Goal: Transaction & Acquisition: Purchase product/service

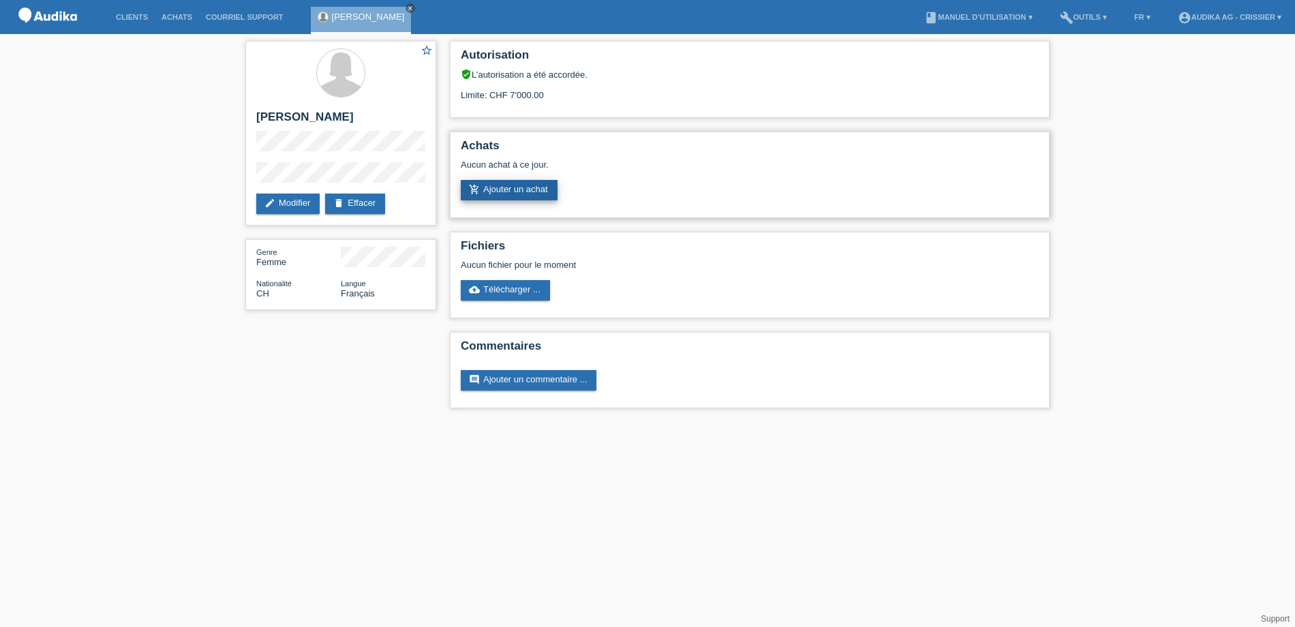
click at [504, 185] on link "add_shopping_cart Ajouter un achat" at bounding box center [509, 190] width 97 height 20
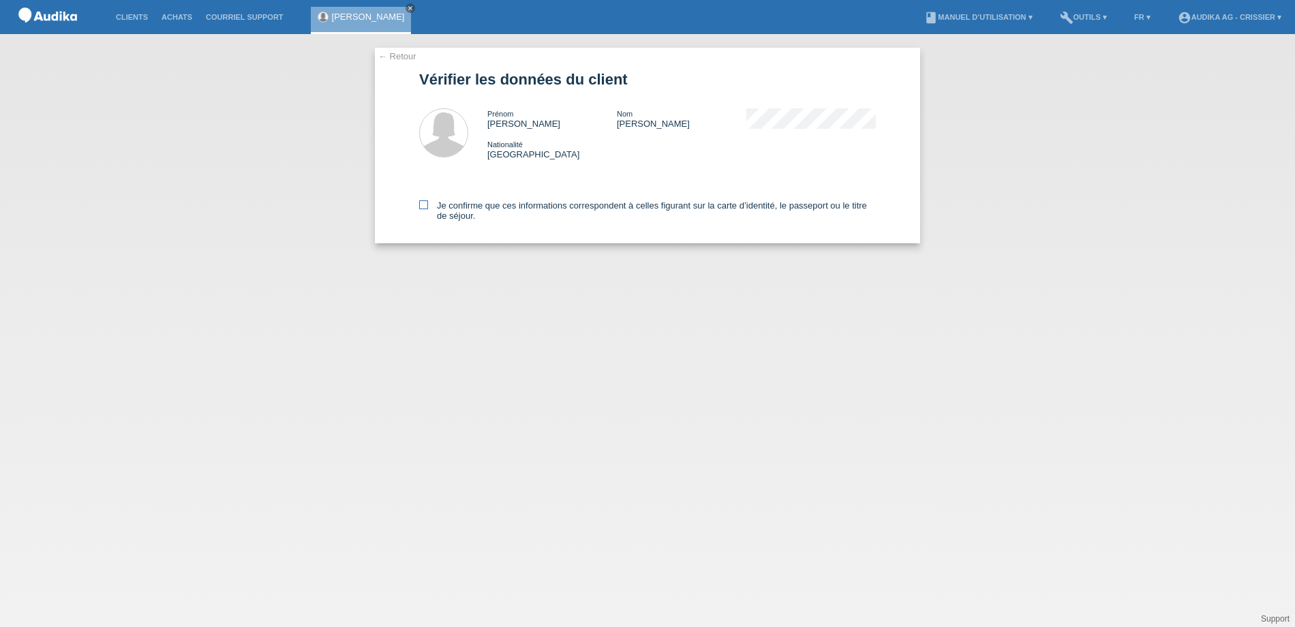
click at [423, 202] on icon at bounding box center [423, 204] width 9 height 9
click at [423, 202] on input "Je confirme que ces informations correspondent à celles figurant sur la carte d…" at bounding box center [423, 204] width 9 height 9
checkbox input "true"
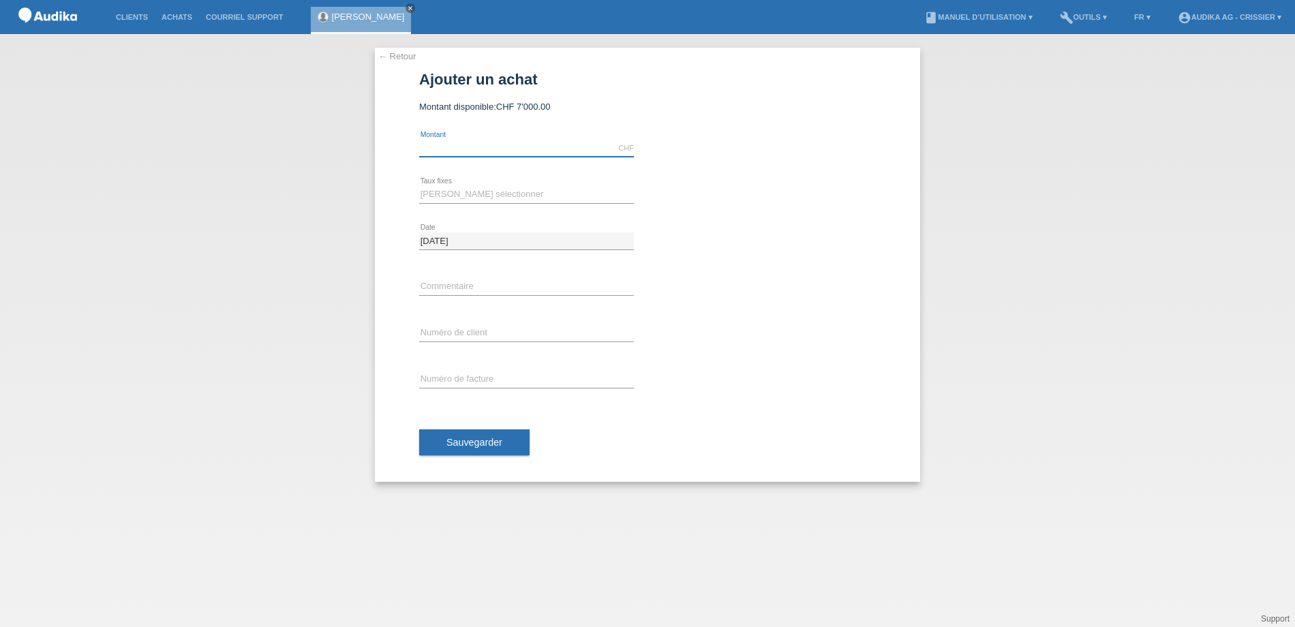
click at [437, 146] on input "text" at bounding box center [526, 148] width 215 height 17
type input "2756.50"
click at [446, 196] on select "Veuillez sélectionner 12 versements 24 versements" at bounding box center [526, 194] width 215 height 16
select select "178"
click at [419, 186] on select "Veuillez sélectionner 12 versements 24 versements" at bounding box center [526, 194] width 215 height 16
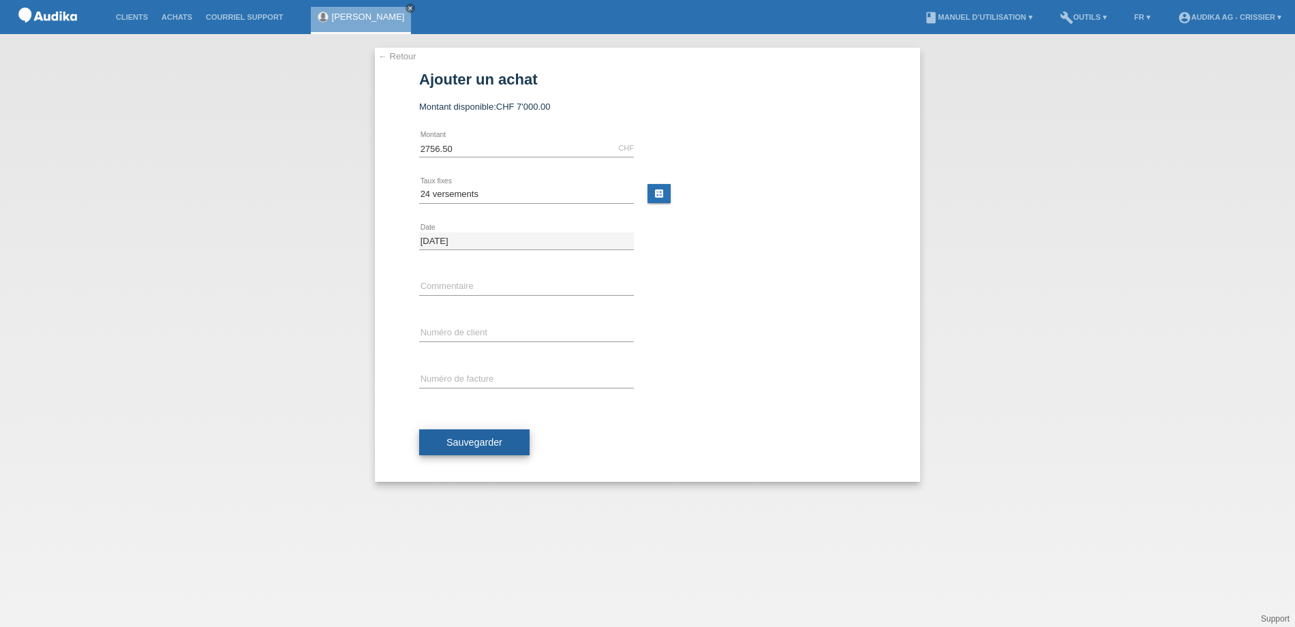
click at [493, 444] on span "Sauvegarder" at bounding box center [474, 442] width 56 height 11
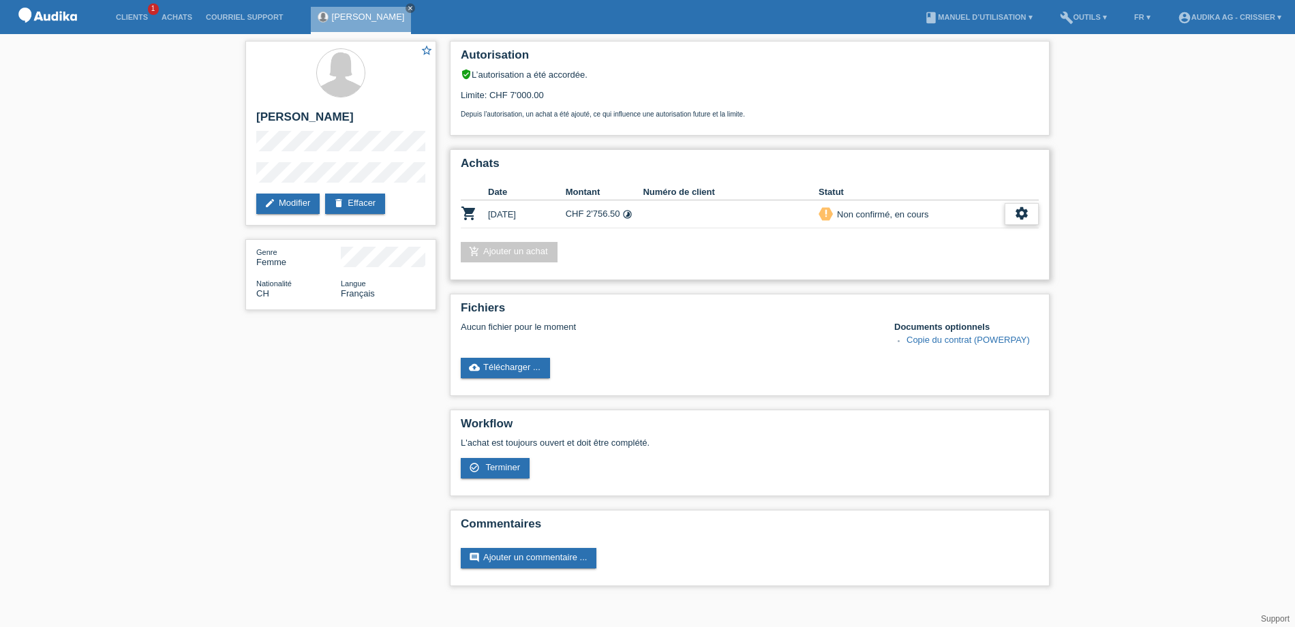
click at [1025, 219] on icon "settings" at bounding box center [1021, 213] width 15 height 15
click at [934, 277] on span "Terminer" at bounding box center [926, 276] width 39 height 16
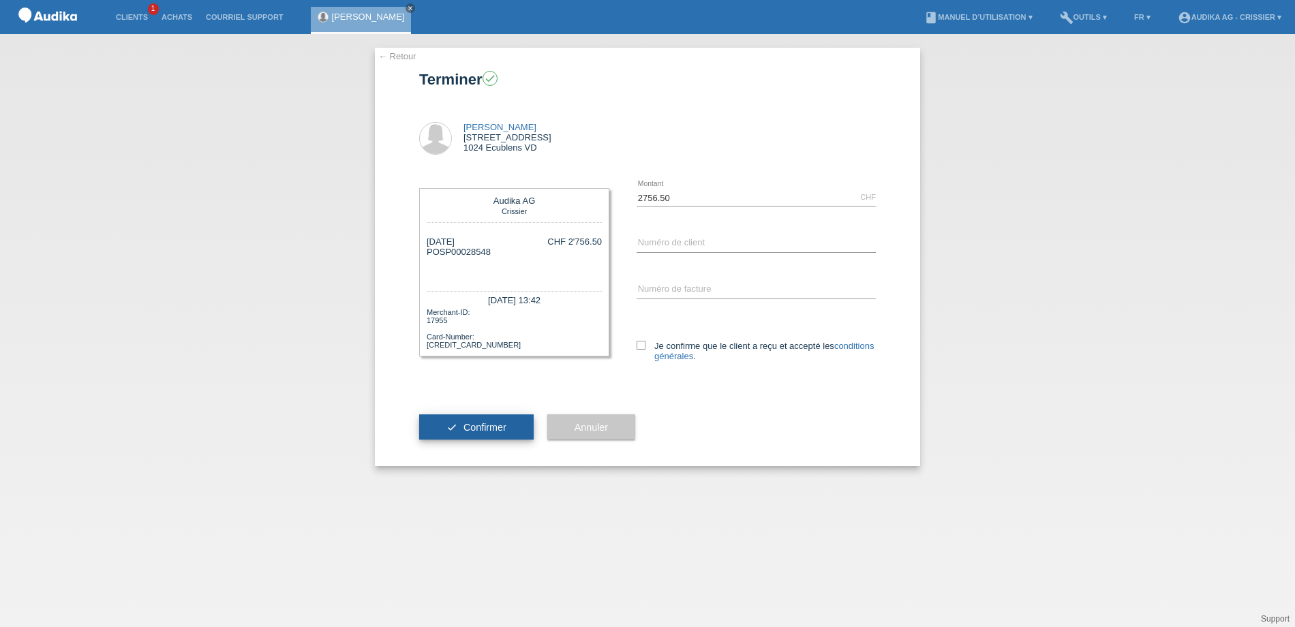
click at [510, 425] on button "check Confirmer" at bounding box center [476, 427] width 114 height 26
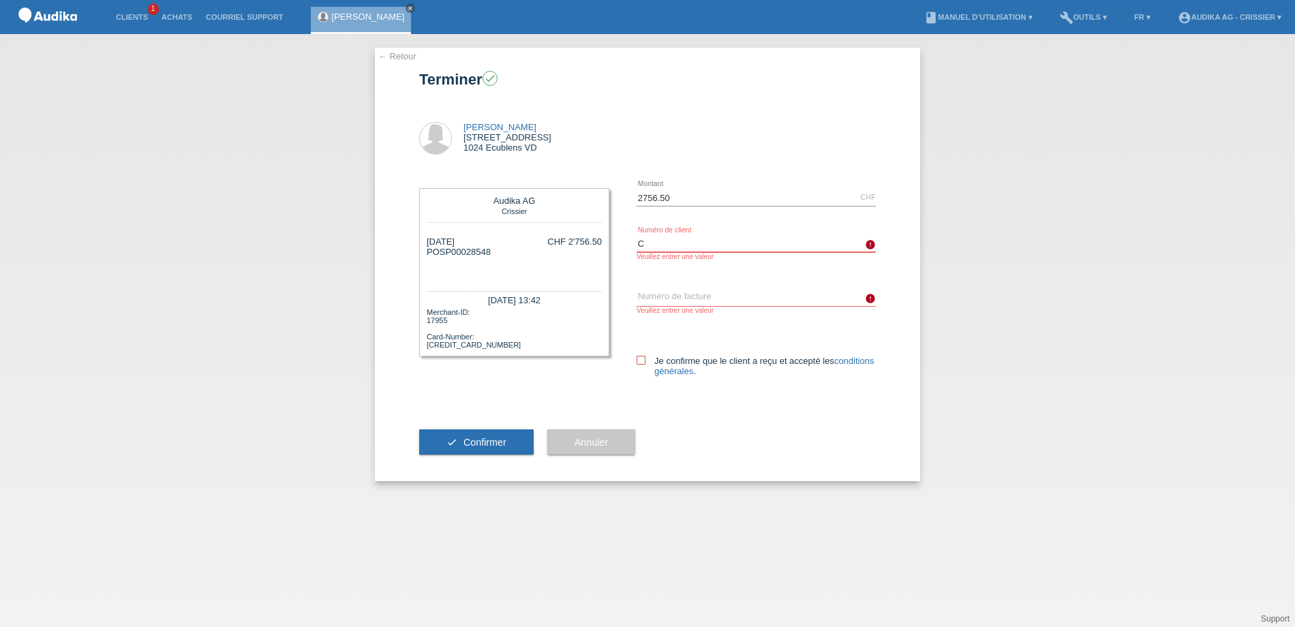
click at [706, 241] on input "C" at bounding box center [756, 243] width 239 height 17
click at [1148, 224] on div "← Retour Terminer check Janine Hofstetter 21 route du Bois 1024 Ecublens VD C C" at bounding box center [647, 330] width 1295 height 593
click at [661, 241] on input "C" at bounding box center [756, 243] width 239 height 17
type input "C11962769"
click at [671, 302] on input "SOI" at bounding box center [756, 297] width 239 height 17
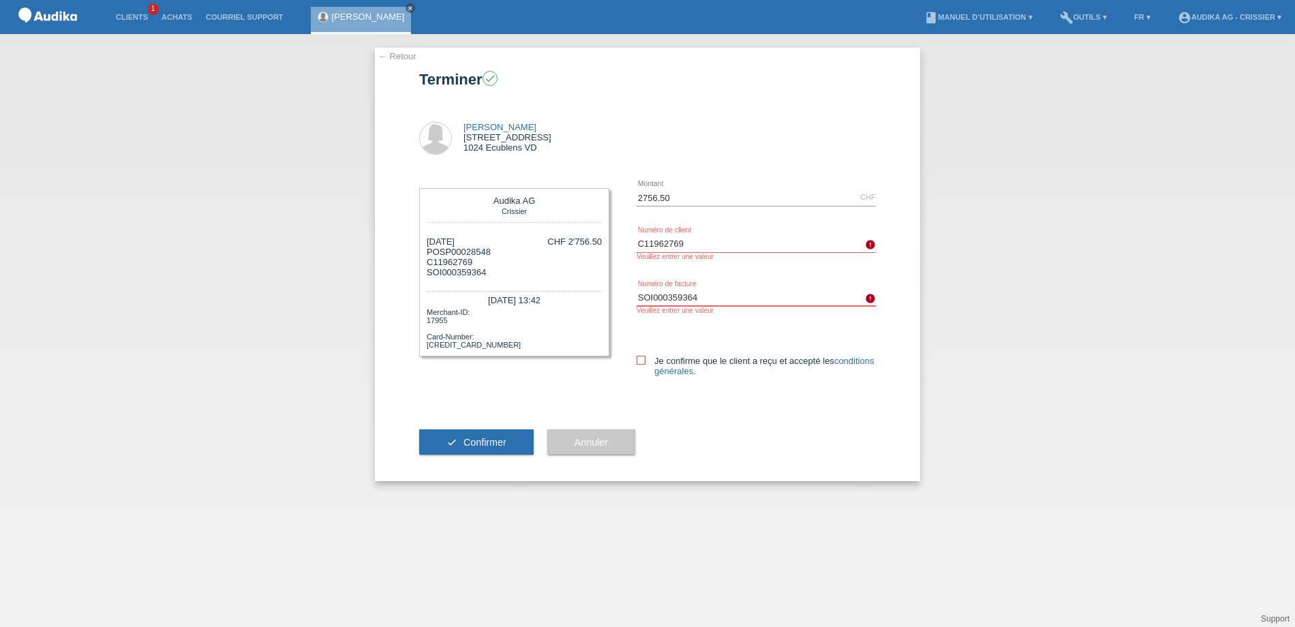
type input "SOI000359364"
click at [643, 358] on icon at bounding box center [641, 360] width 9 height 9
click at [643, 358] on input "Je confirme que le client a reçu et accepté les conditions générales ." at bounding box center [641, 360] width 9 height 9
checkbox input "true"
click at [480, 440] on span "Confirmer" at bounding box center [484, 442] width 43 height 11
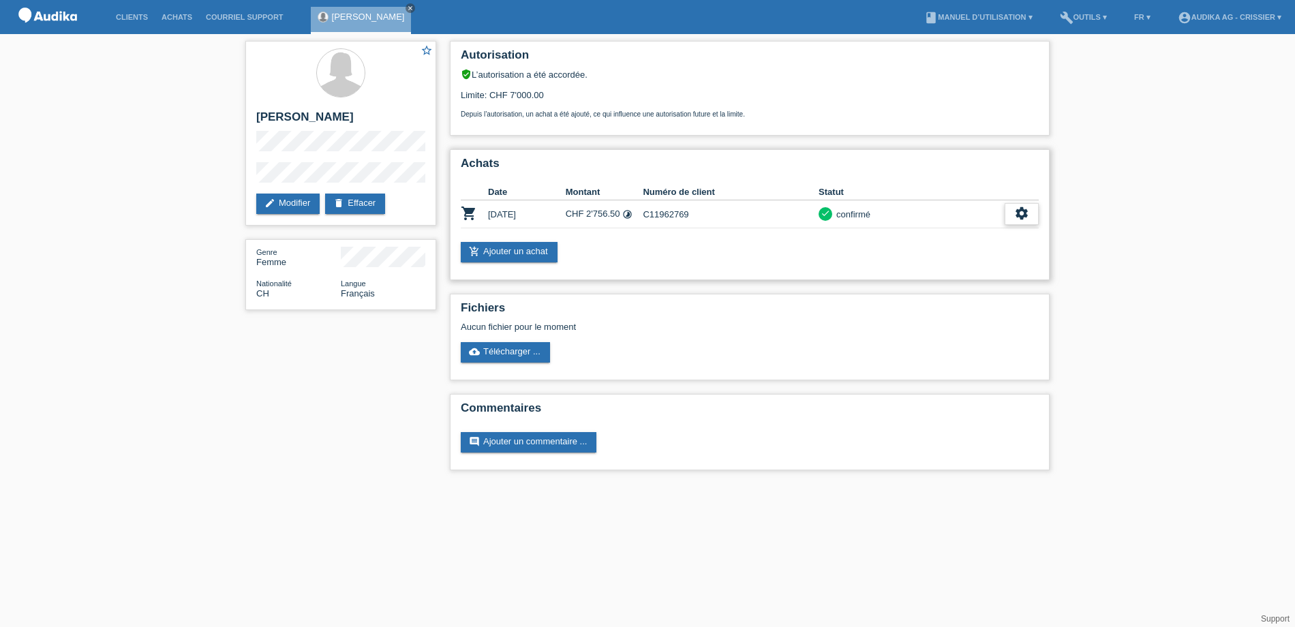
click at [1025, 209] on icon "settings" at bounding box center [1021, 213] width 15 height 15
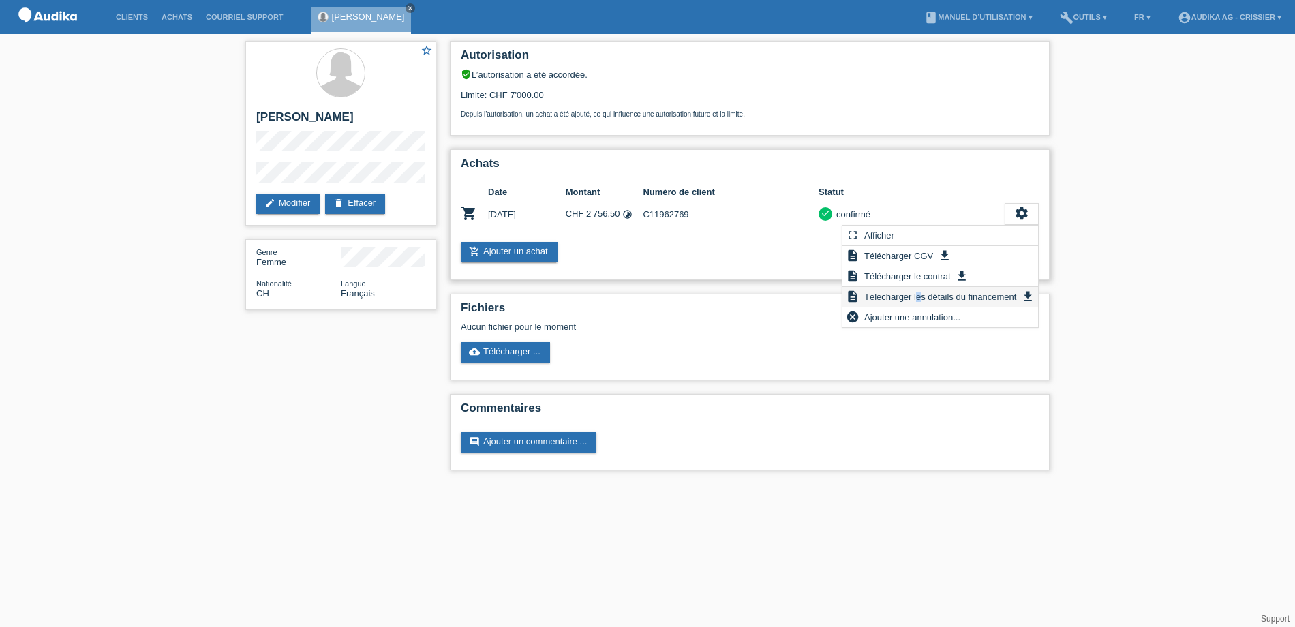
click at [918, 296] on span "Télécharger les détails du financement" at bounding box center [940, 296] width 156 height 16
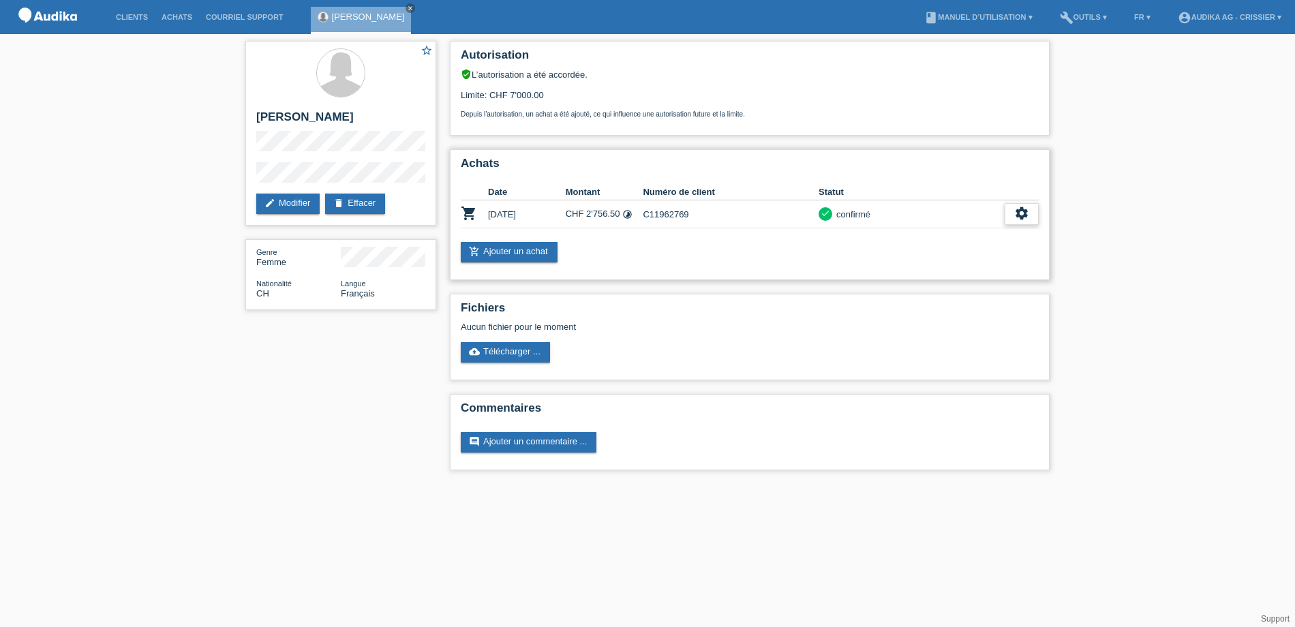
click at [1022, 211] on icon "settings" at bounding box center [1021, 213] width 15 height 15
click at [1023, 210] on icon "settings" at bounding box center [1021, 213] width 15 height 15
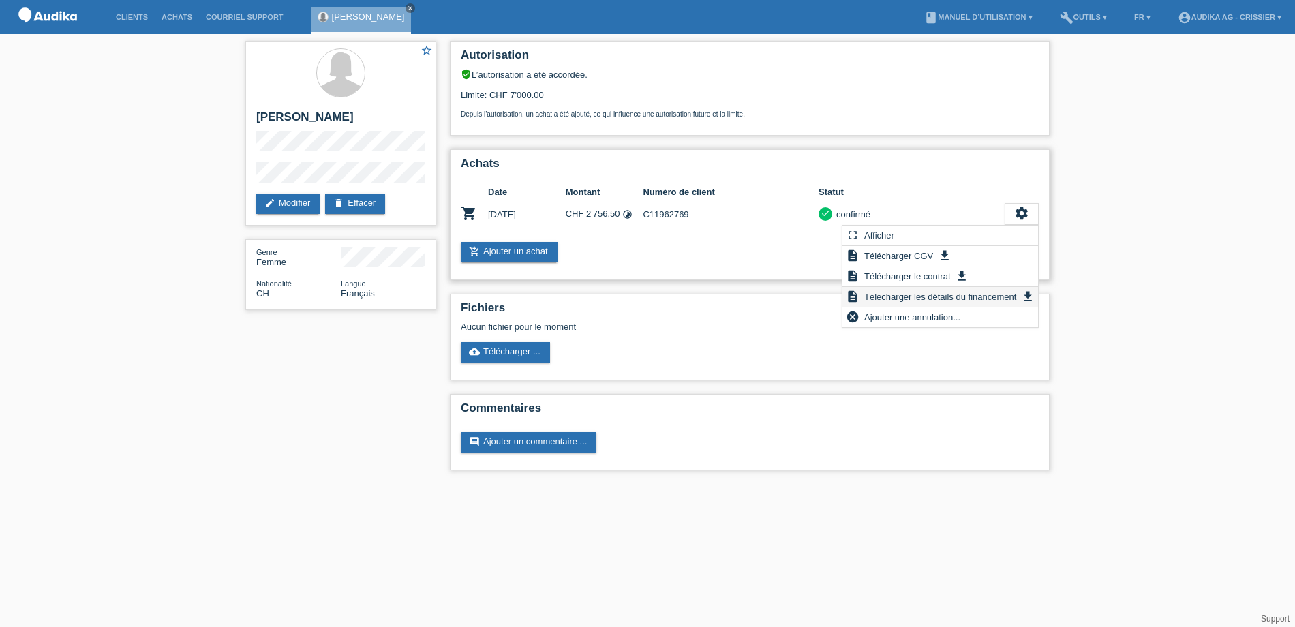
click at [912, 295] on span "Télécharger les détails du financement" at bounding box center [940, 296] width 156 height 16
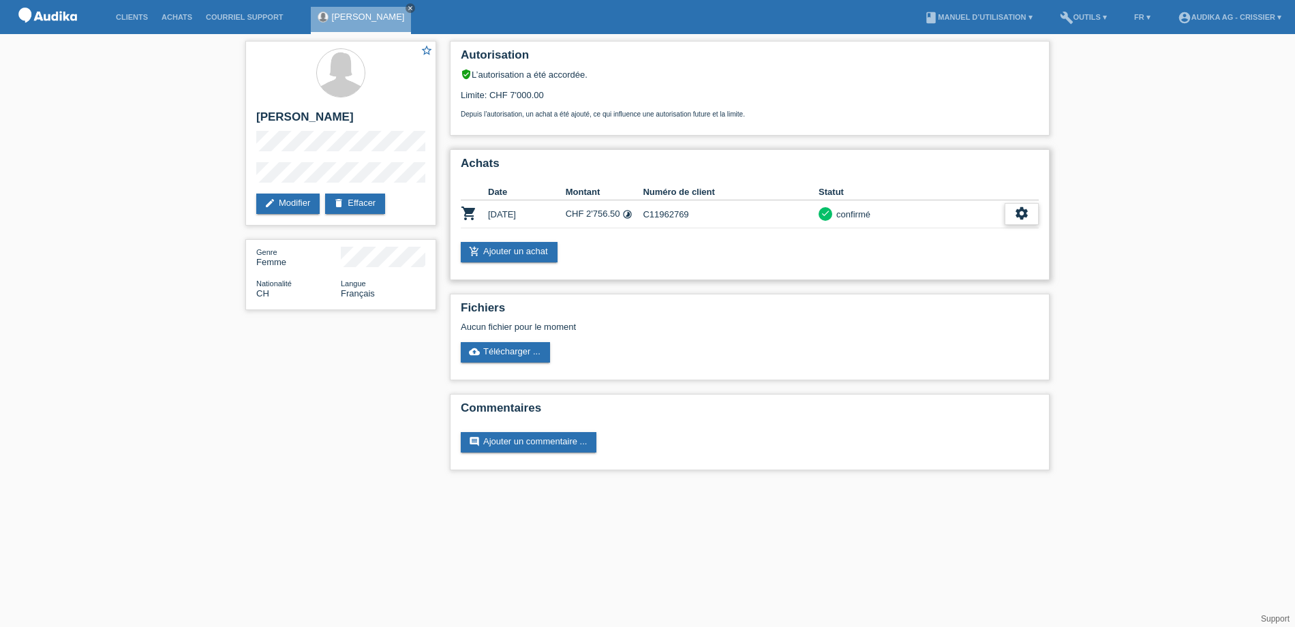
click at [1022, 211] on icon "settings" at bounding box center [1021, 213] width 15 height 15
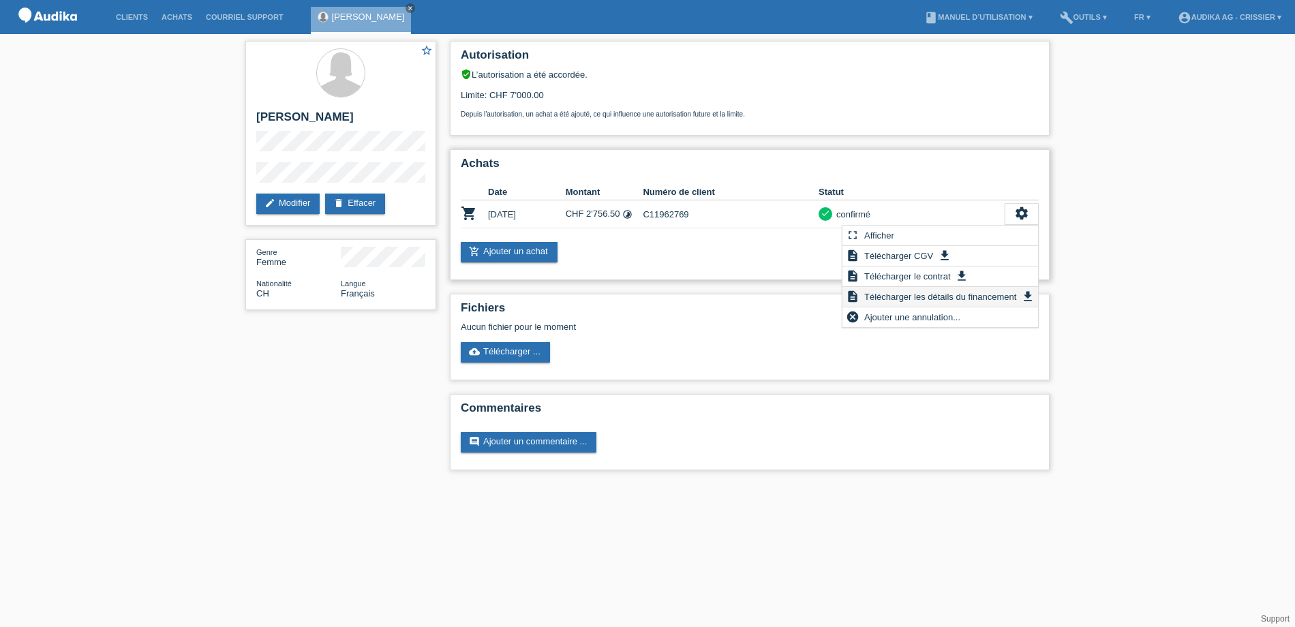
click at [902, 295] on span "Télécharger les détails du financement" at bounding box center [940, 296] width 156 height 16
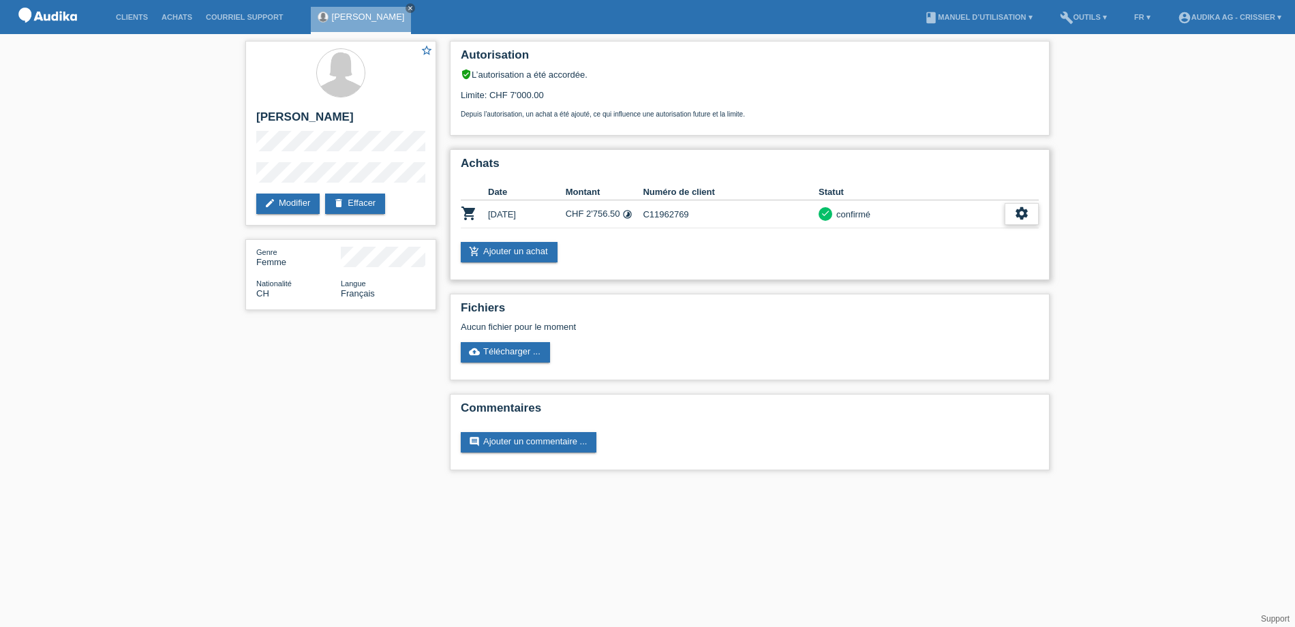
click at [1017, 209] on icon "settings" at bounding box center [1021, 213] width 15 height 15
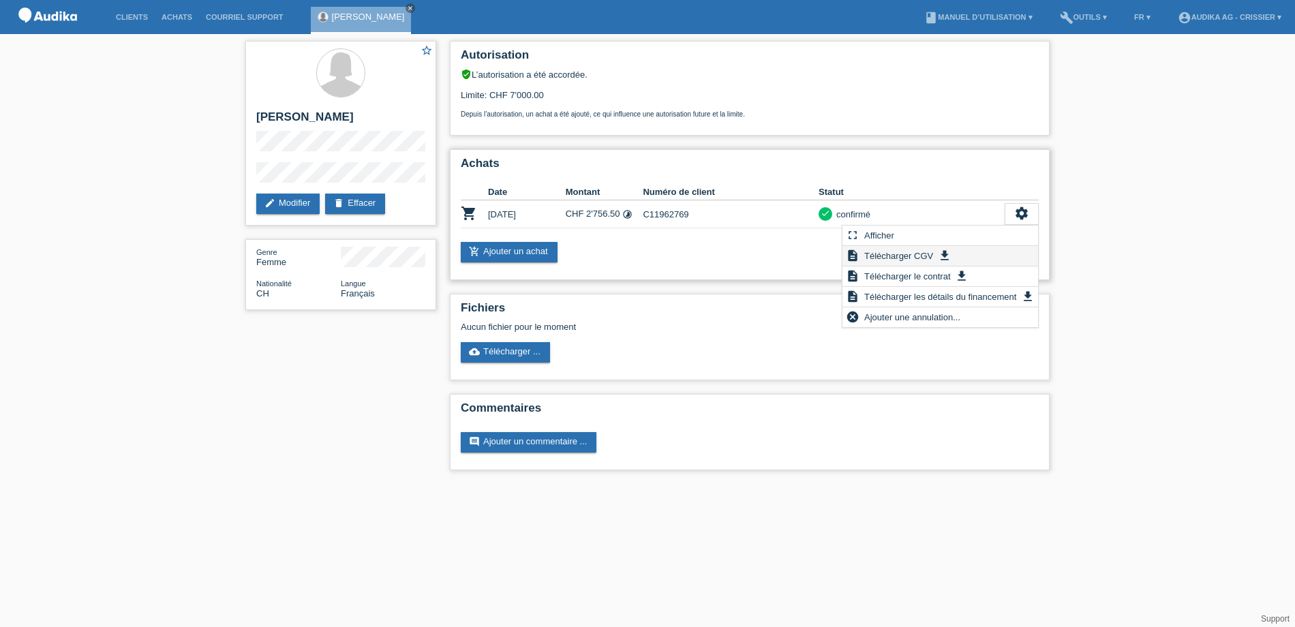
click at [913, 256] on span "Télécharger CGV" at bounding box center [898, 255] width 73 height 16
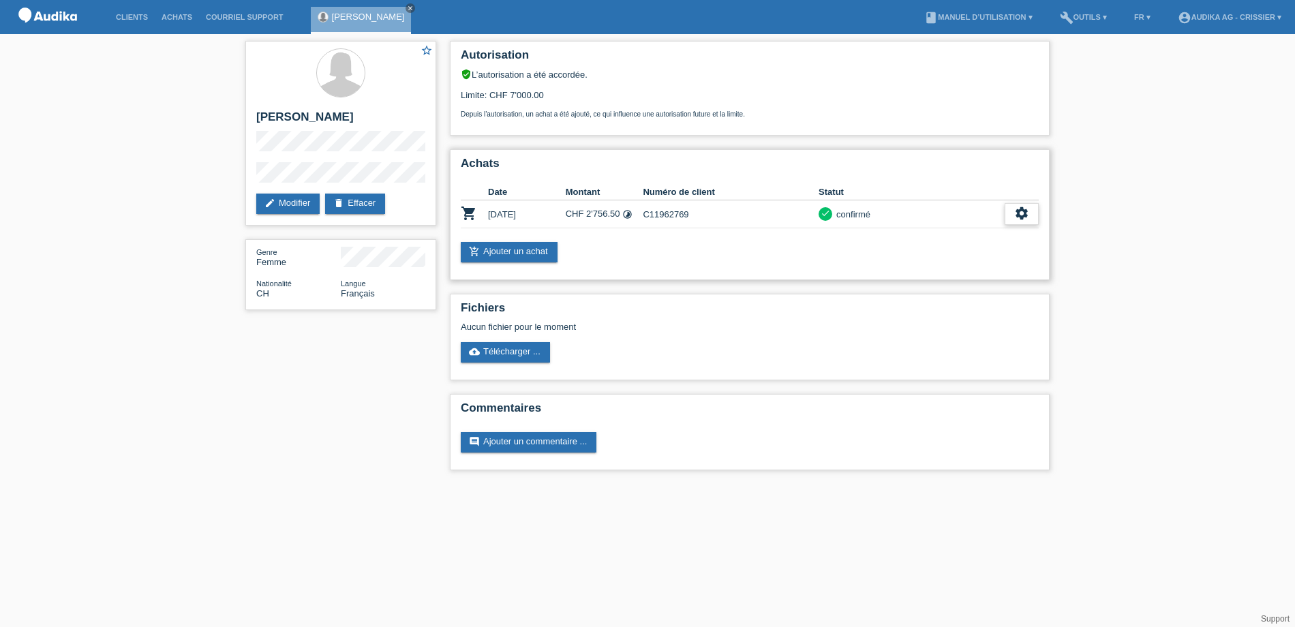
click at [1021, 212] on icon "settings" at bounding box center [1021, 213] width 15 height 15
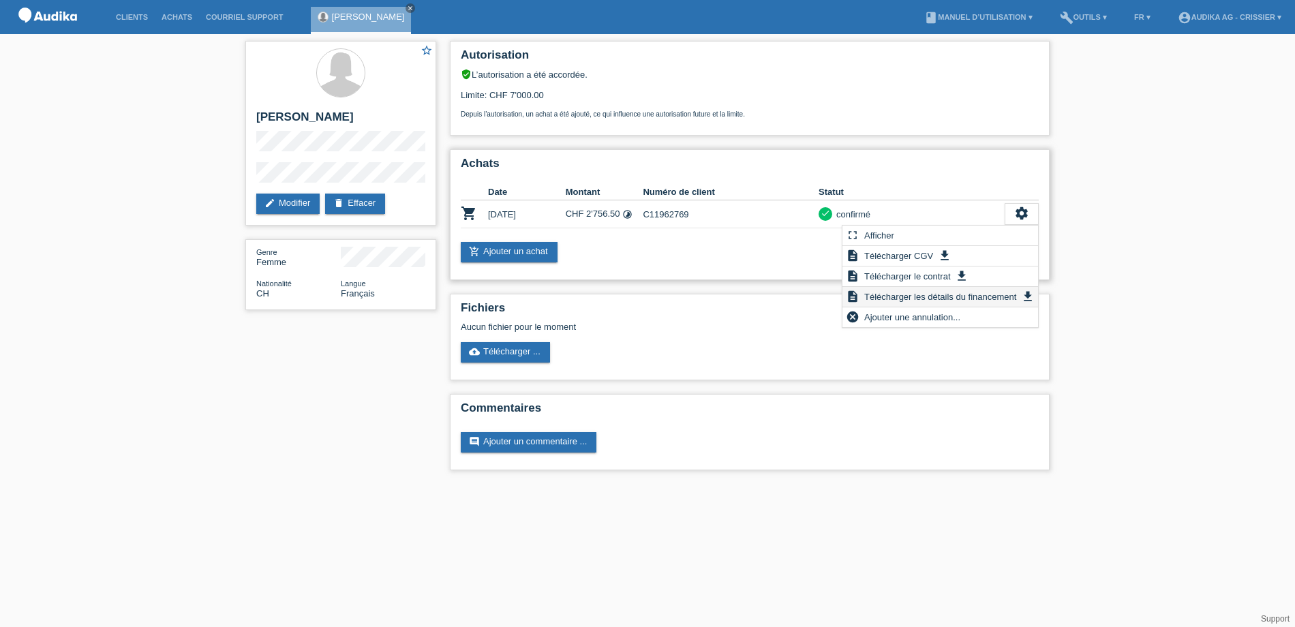
click at [940, 297] on span "Télécharger les détails du financement" at bounding box center [940, 296] width 156 height 16
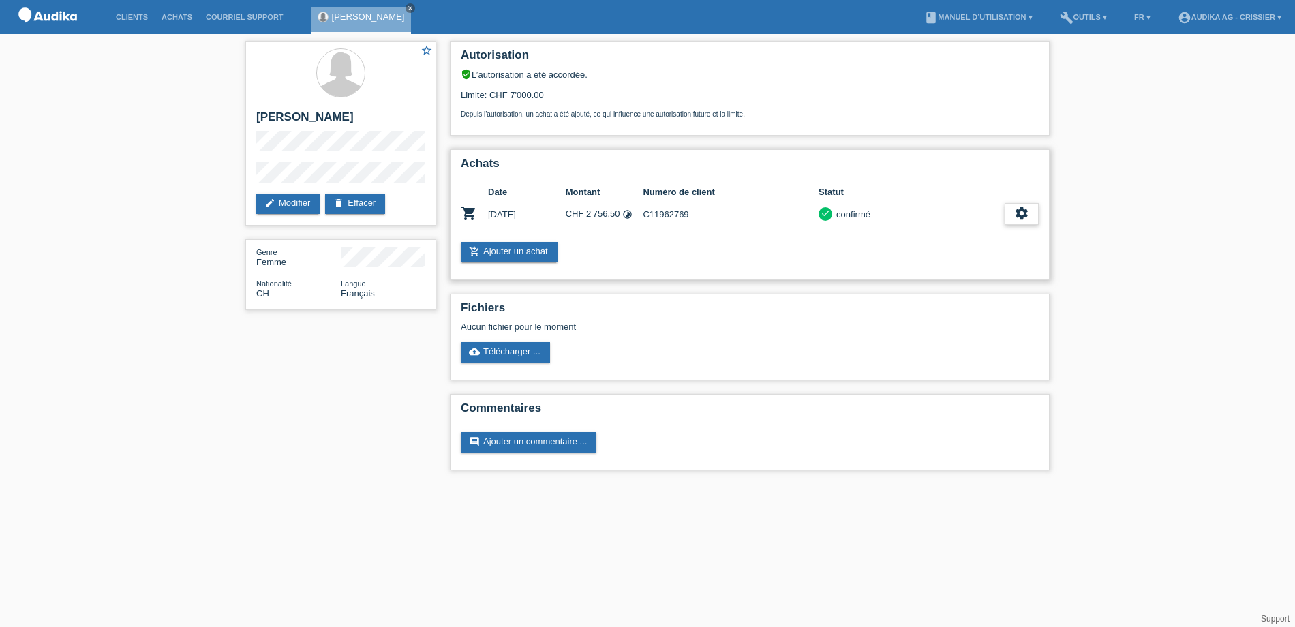
click at [1020, 218] on icon "settings" at bounding box center [1021, 213] width 15 height 15
click at [1020, 213] on icon "settings" at bounding box center [1021, 213] width 15 height 15
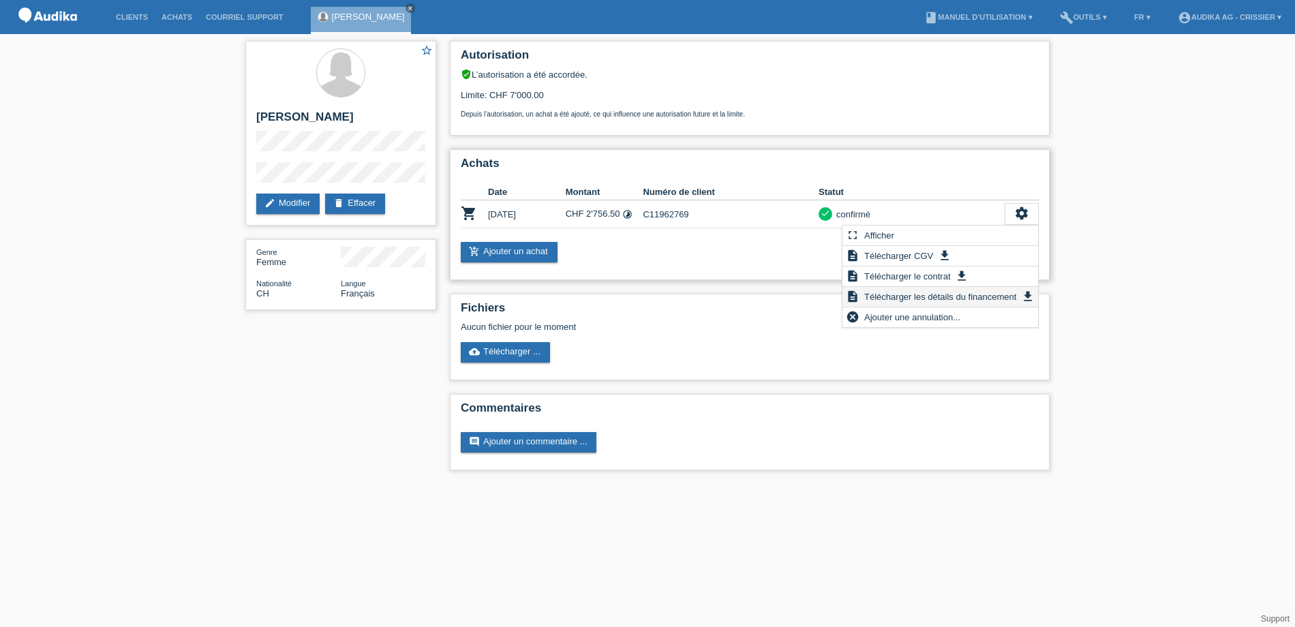
click at [923, 296] on span "Télécharger les détails du financement" at bounding box center [940, 296] width 156 height 16
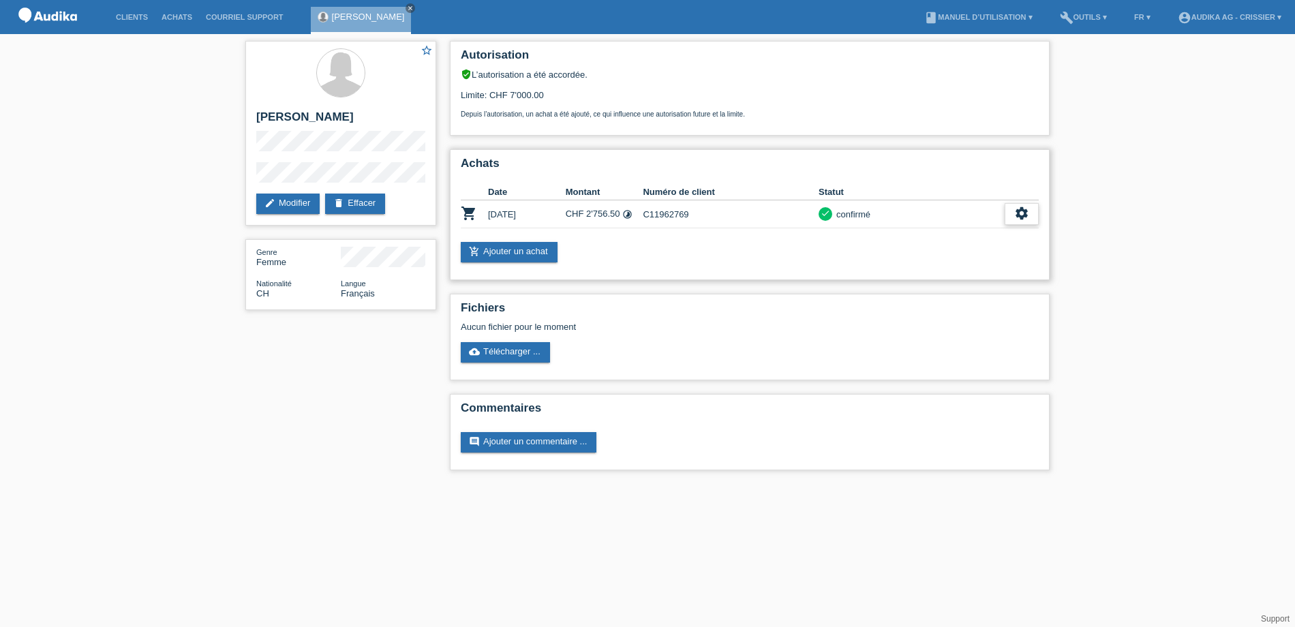
click at [1020, 215] on icon "settings" at bounding box center [1021, 213] width 15 height 15
click at [1024, 211] on icon "settings" at bounding box center [1021, 213] width 15 height 15
click at [1022, 212] on icon "settings" at bounding box center [1021, 213] width 15 height 15
click at [1023, 211] on icon "settings" at bounding box center [1021, 213] width 15 height 15
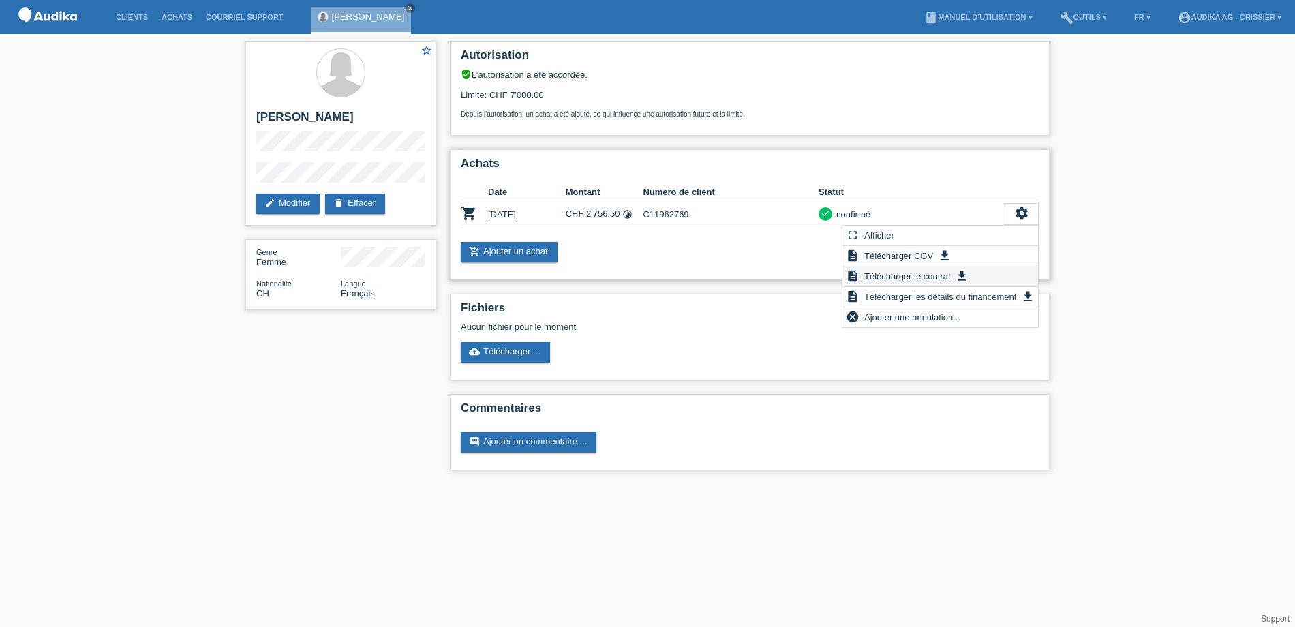
click at [906, 279] on span "Télécharger le contrat" at bounding box center [907, 276] width 90 height 16
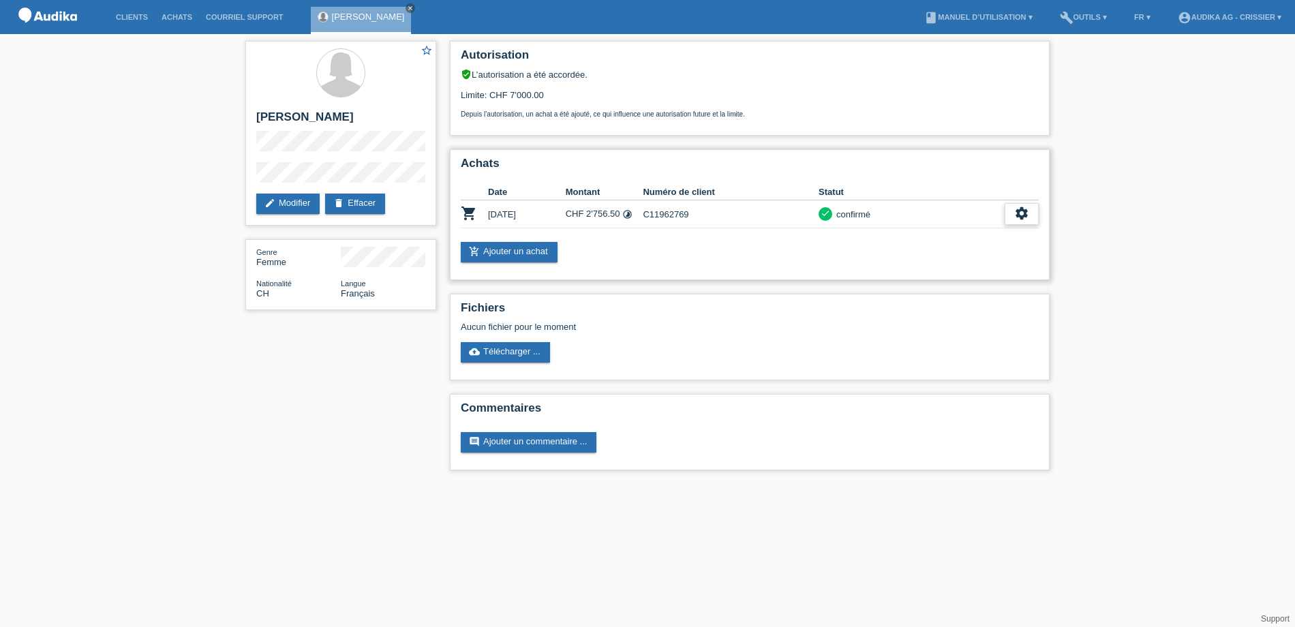
click at [1024, 207] on icon "settings" at bounding box center [1021, 213] width 15 height 15
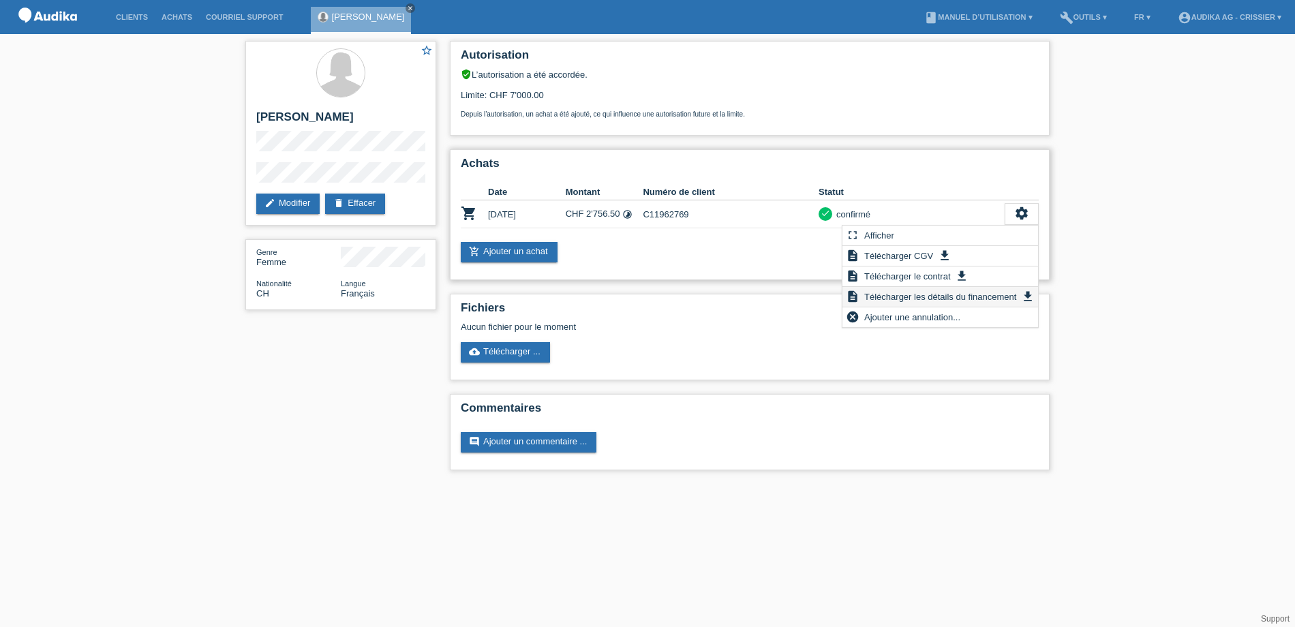
click at [910, 292] on span "Télécharger les détails du financement" at bounding box center [940, 296] width 156 height 16
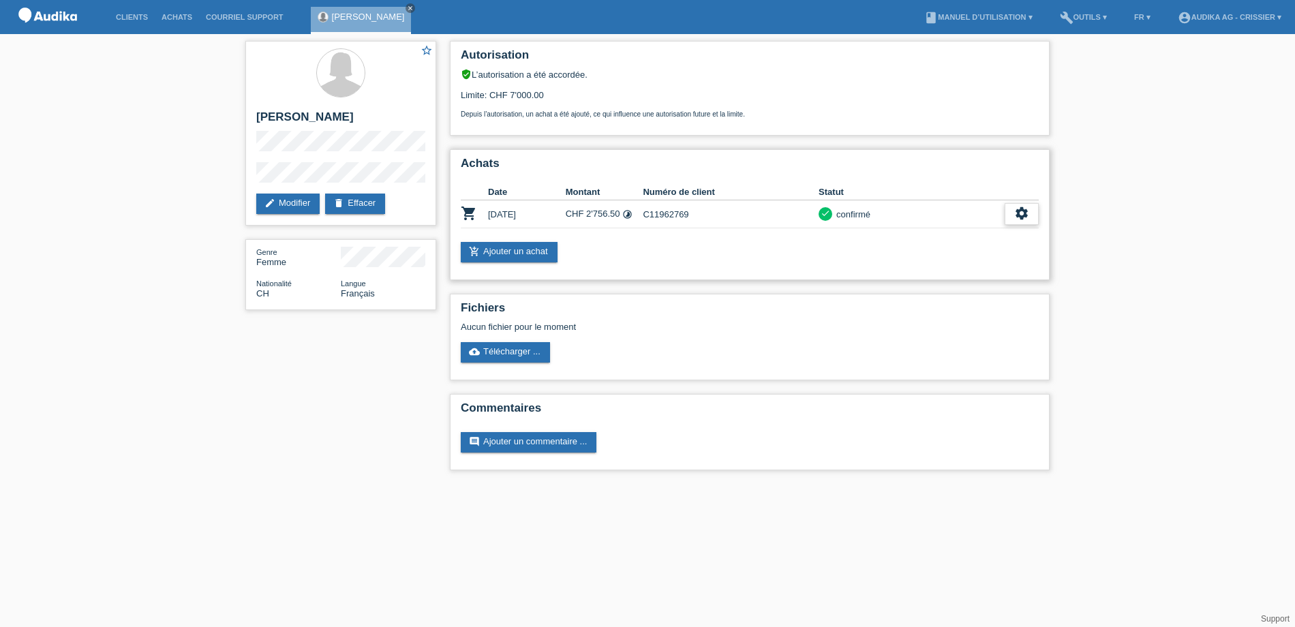
click at [1020, 214] on icon "settings" at bounding box center [1021, 213] width 15 height 15
click at [1018, 211] on icon "settings" at bounding box center [1021, 213] width 15 height 15
click at [1022, 211] on icon "settings" at bounding box center [1021, 213] width 15 height 15
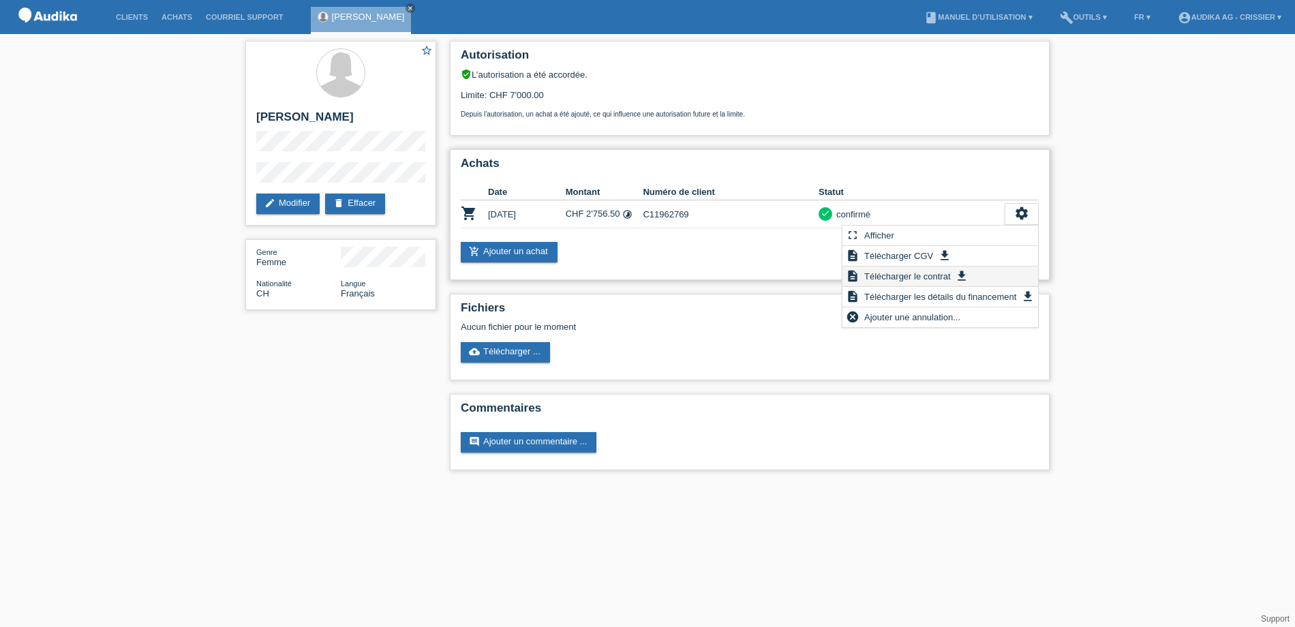
click at [919, 273] on span "Télécharger le contrat" at bounding box center [907, 276] width 90 height 16
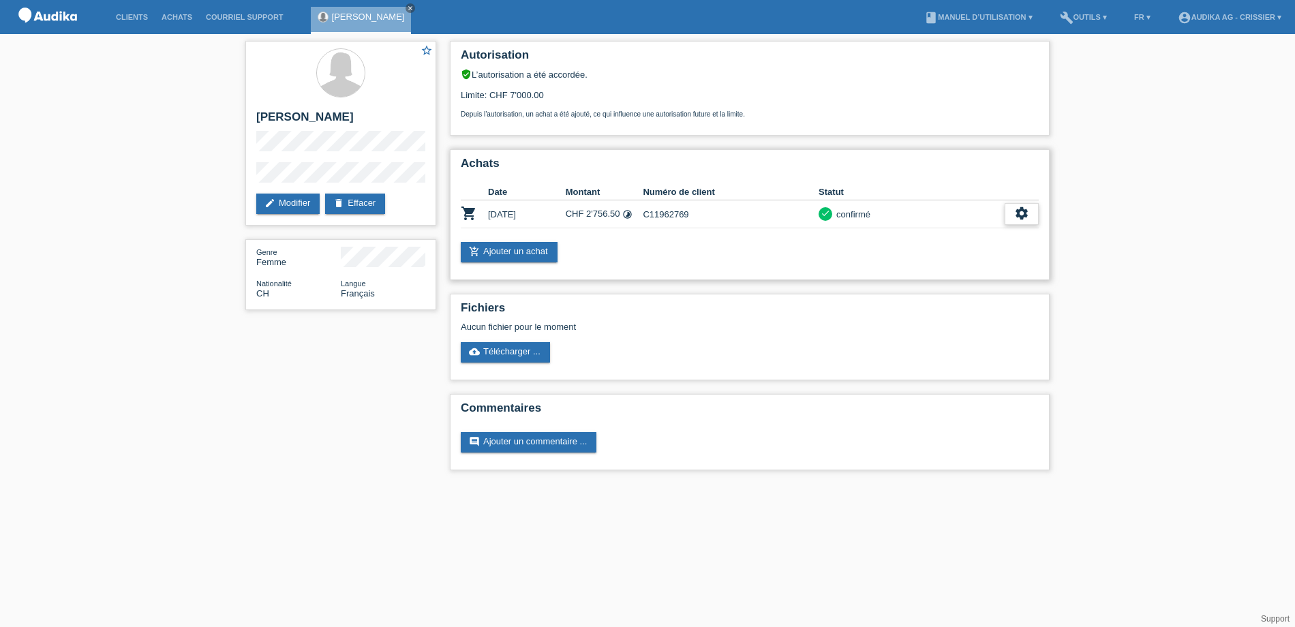
click at [1021, 204] on div "settings" at bounding box center [1022, 214] width 34 height 22
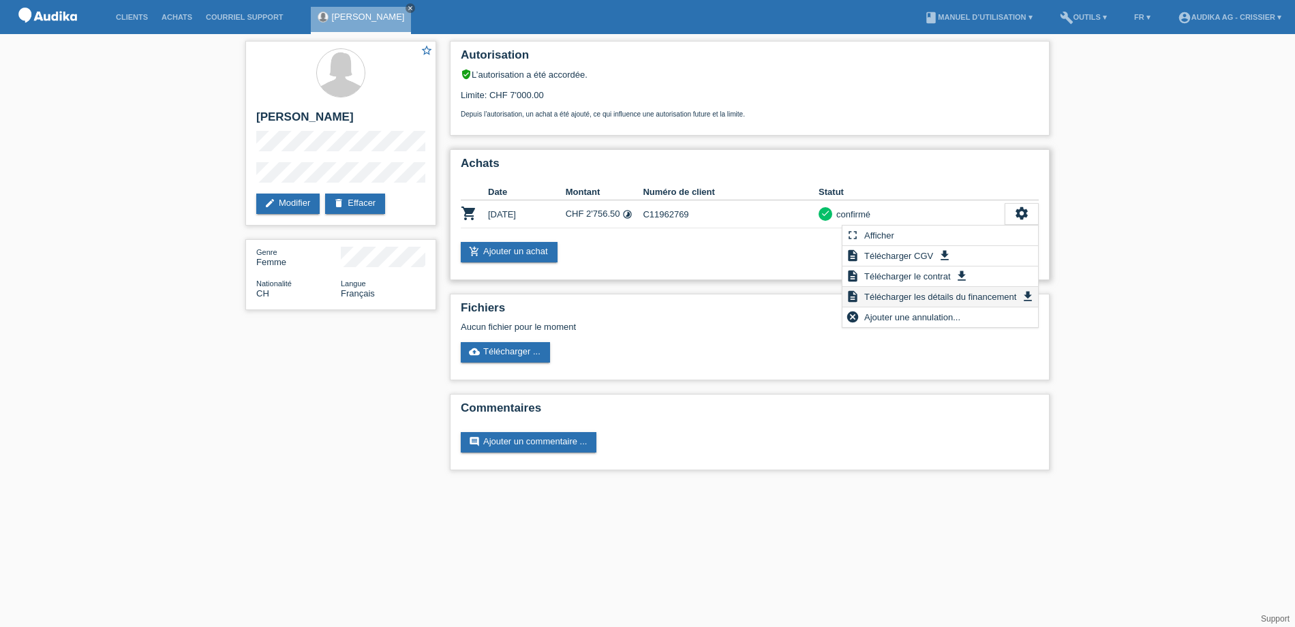
click at [958, 298] on span "Télécharger les détails du financement" at bounding box center [940, 296] width 156 height 16
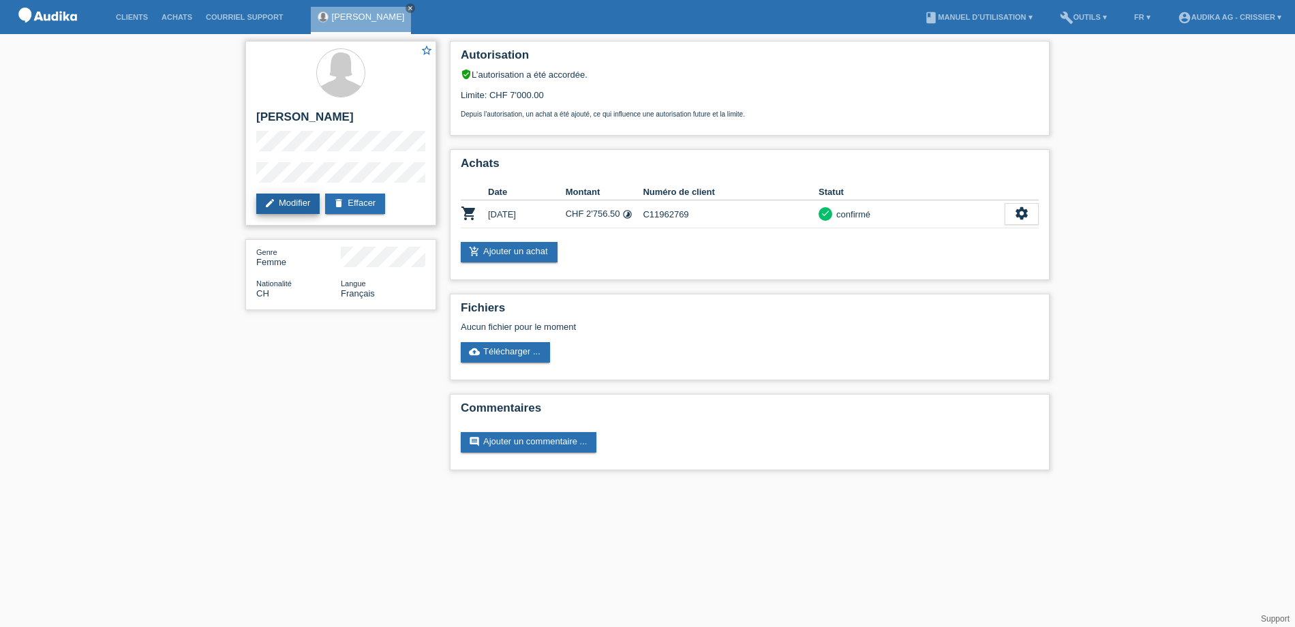
click at [303, 204] on link "edit Modifier" at bounding box center [287, 204] width 63 height 20
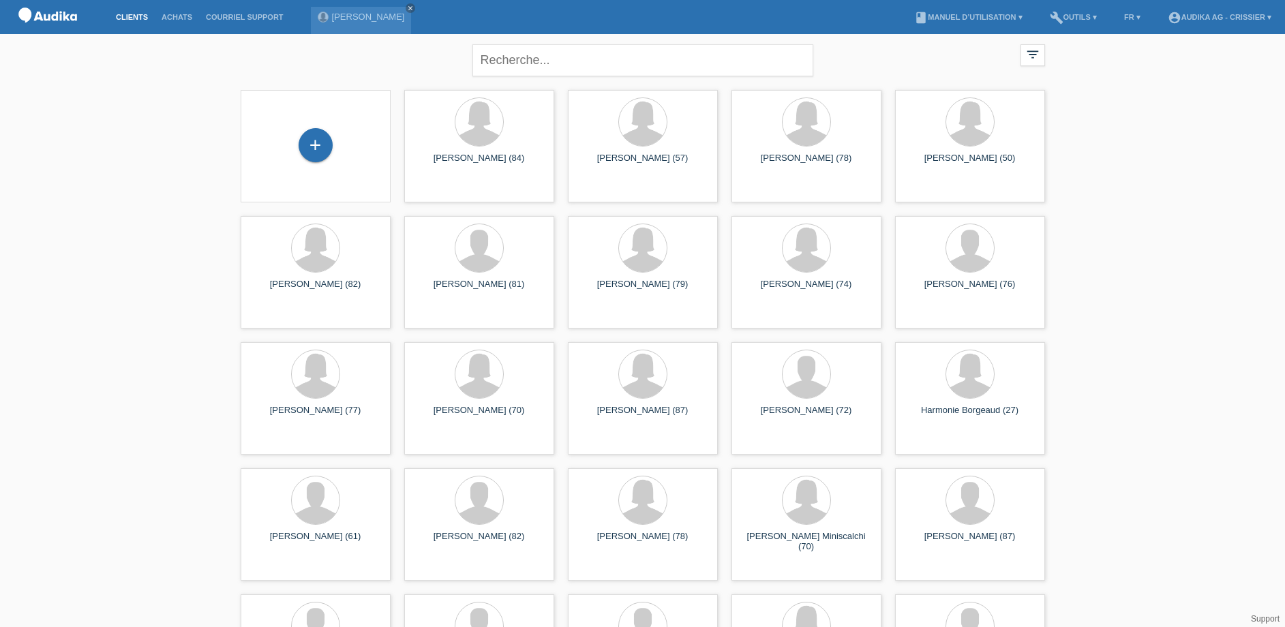
click at [44, 18] on img at bounding box center [48, 17] width 68 height 35
click at [126, 16] on link "Clients" at bounding box center [132, 17] width 46 height 8
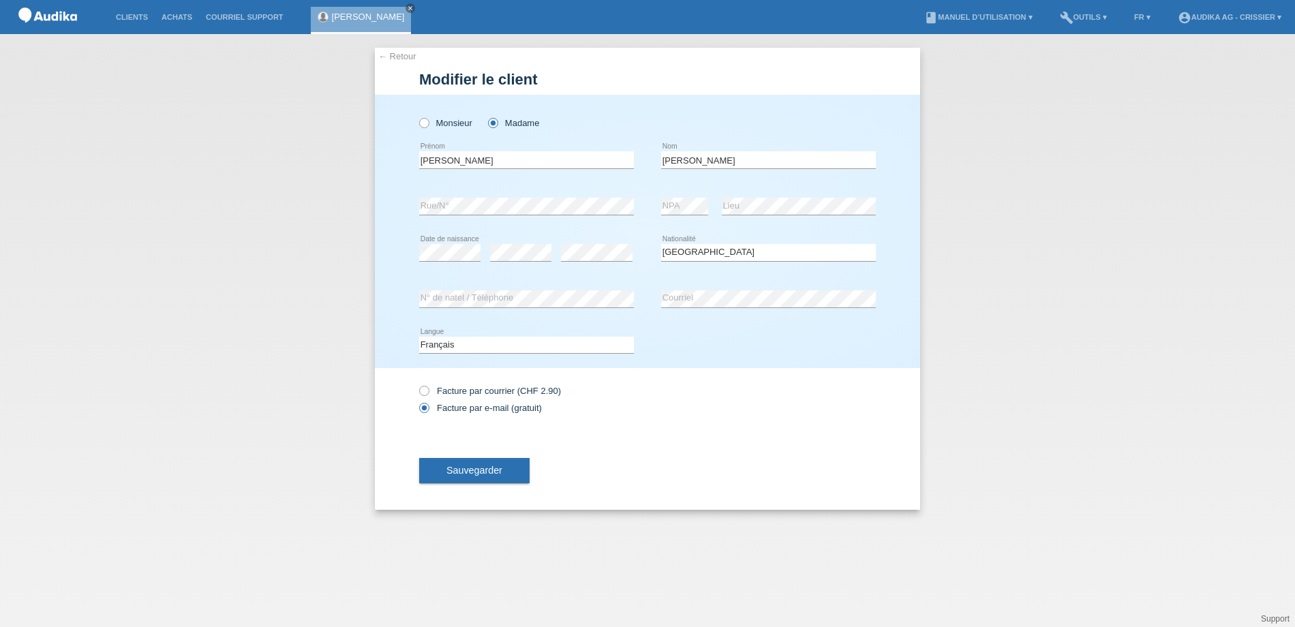
select select "CH"
click at [486, 472] on span "Sauvegarder" at bounding box center [474, 470] width 56 height 11
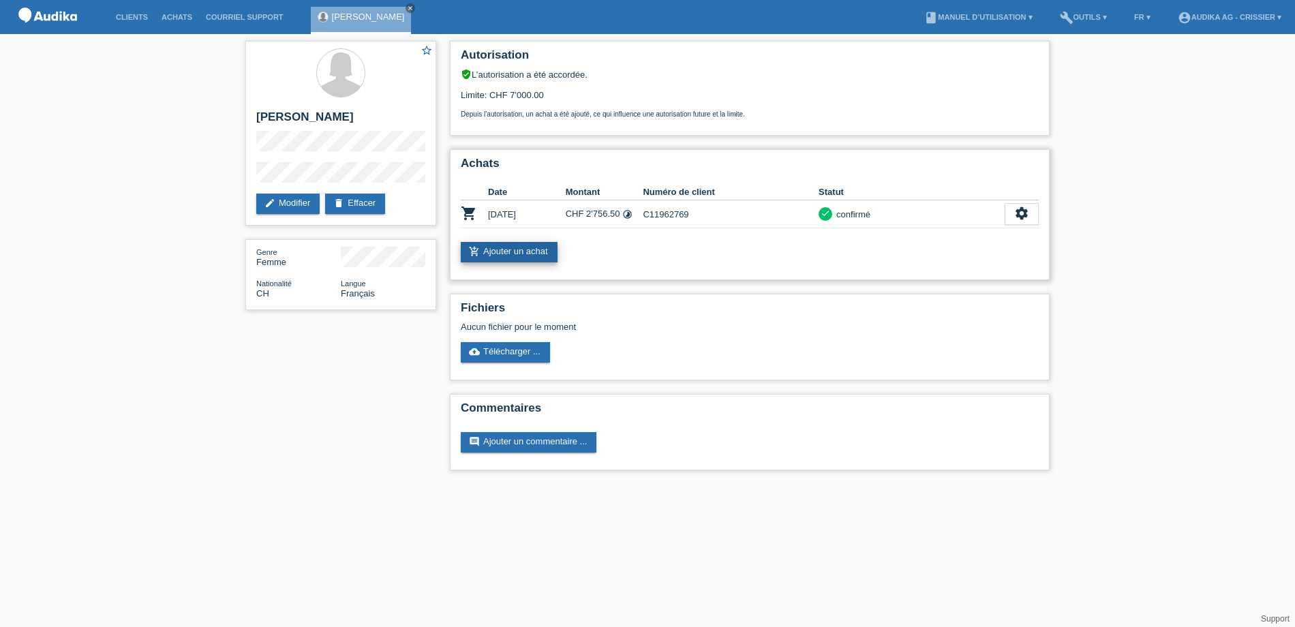
click at [539, 251] on link "add_shopping_cart Ajouter un achat" at bounding box center [509, 252] width 97 height 20
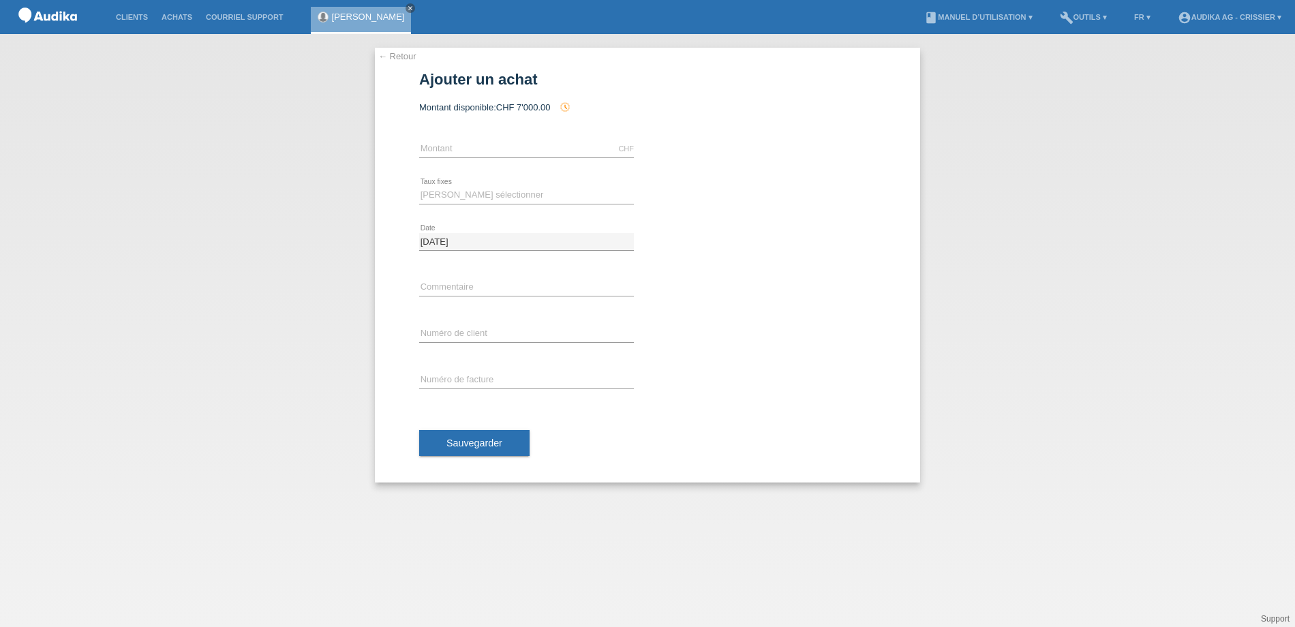
click at [399, 54] on link "← Retour" at bounding box center [397, 56] width 38 height 10
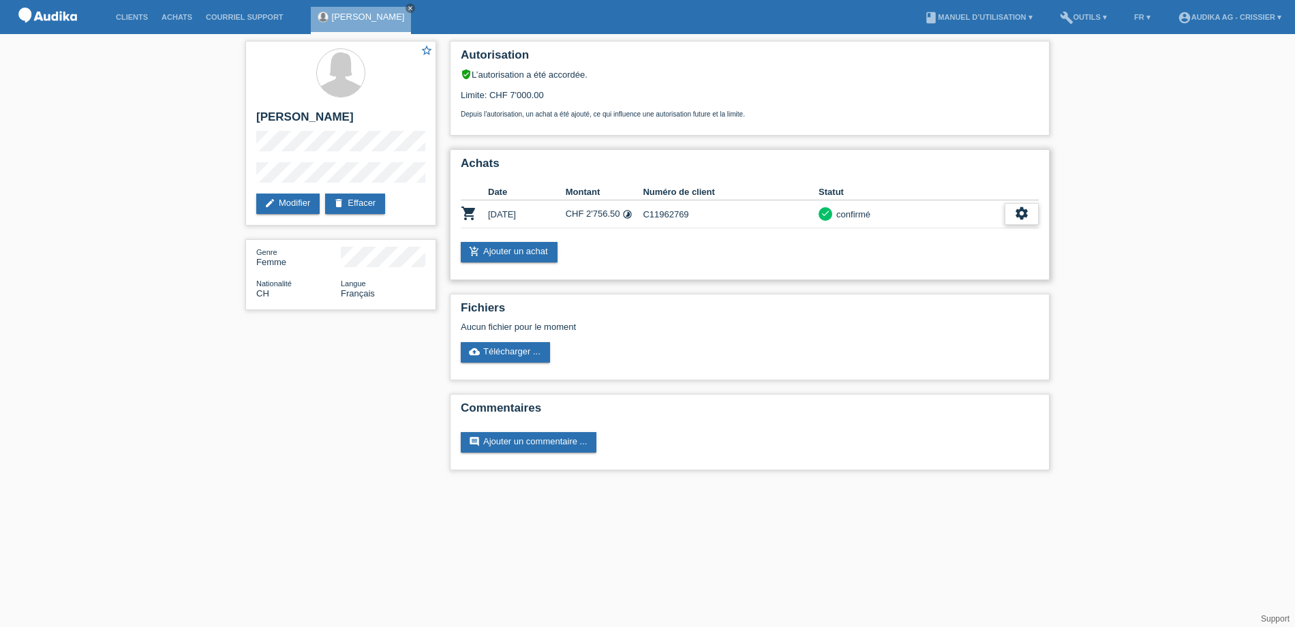
click at [1024, 211] on icon "settings" at bounding box center [1021, 213] width 15 height 15
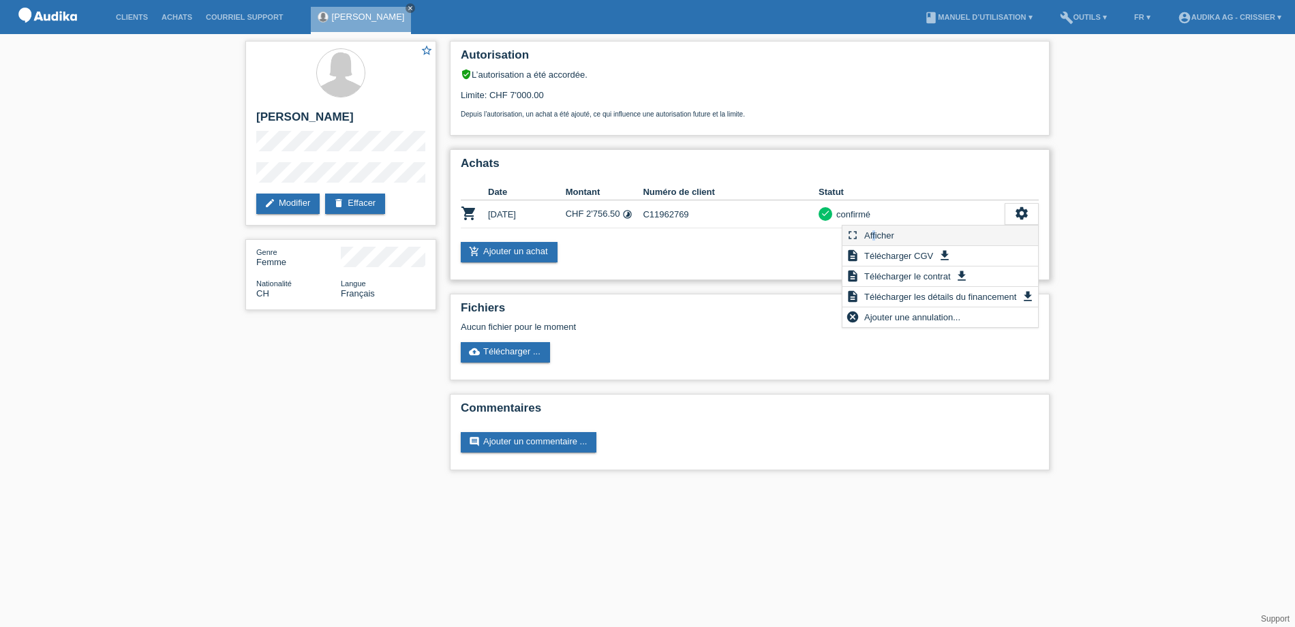
click at [873, 230] on span "Afficher" at bounding box center [879, 235] width 34 height 16
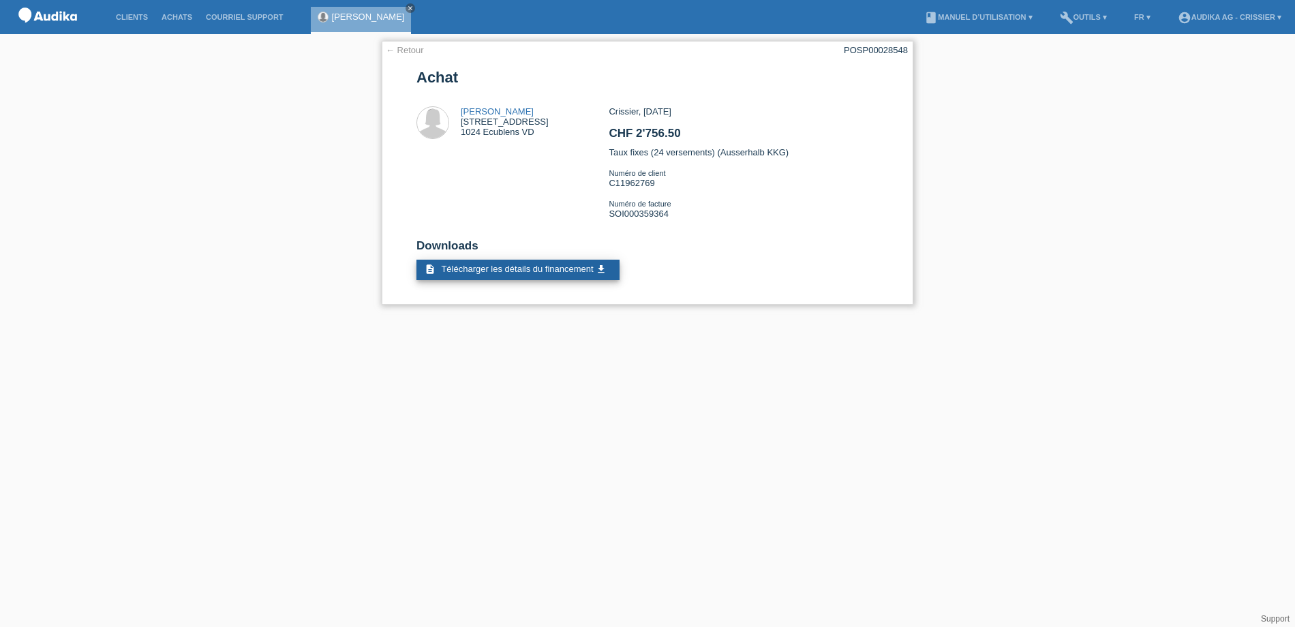
click at [538, 266] on span "Télécharger les détails du financement" at bounding box center [517, 269] width 152 height 10
click at [600, 266] on icon "get_app" at bounding box center [601, 269] width 11 height 11
